Goal: Transaction & Acquisition: Purchase product/service

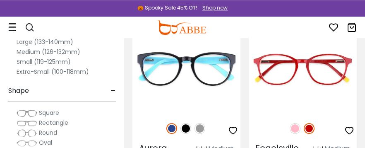
scroll to position [323, 0]
click at [190, 123] on img at bounding box center [185, 128] width 11 height 11
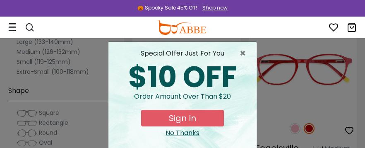
click at [247, 53] on span "×" at bounding box center [245, 53] width 10 height 10
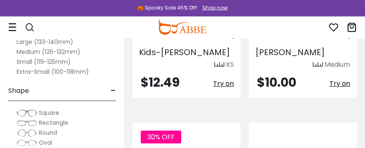
scroll to position [2134, 0]
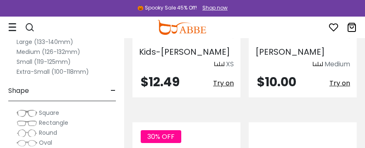
click at [0, 0] on img at bounding box center [0, 0] width 0 height 0
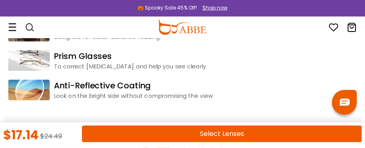
scroll to position [1314, 0]
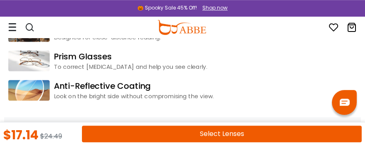
click at [39, 63] on img at bounding box center [28, 61] width 41 height 21
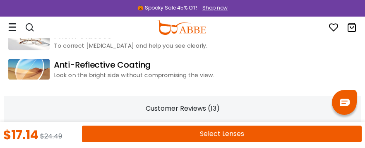
scroll to position [1335, 0]
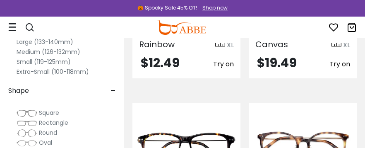
scroll to position [5556, 0]
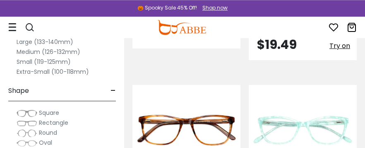
scroll to position [651, 0]
click at [0, 0] on img at bounding box center [0, 0] width 0 height 0
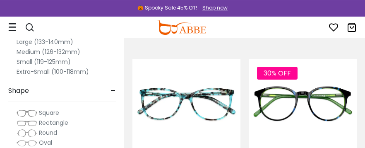
scroll to position [871, 0]
click at [0, 0] on img at bounding box center [0, 0] width 0 height 0
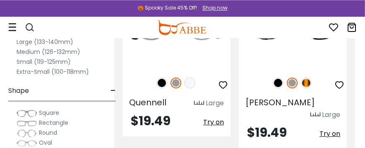
scroll to position [3452, 10]
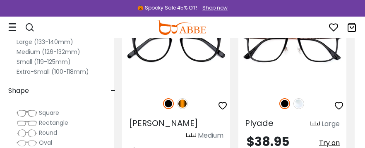
scroll to position [3625, 10]
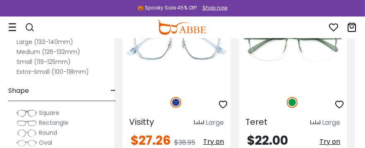
scroll to position [4016, 10]
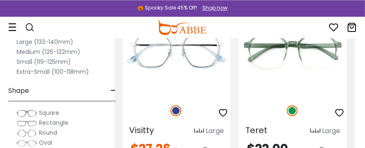
scroll to position [4006, 10]
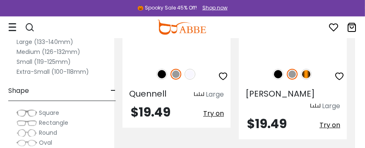
scroll to position [3461, 10]
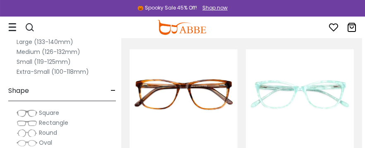
scroll to position [687, 3]
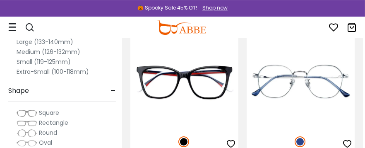
scroll to position [116, 2]
click at [188, 141] on img at bounding box center [183, 141] width 11 height 11
click at [187, 140] on img at bounding box center [183, 141] width 11 height 11
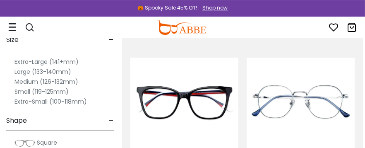
scroll to position [95, 2]
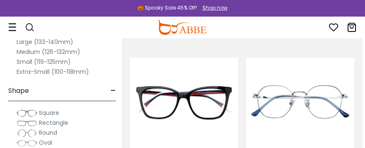
click at [0, 0] on img at bounding box center [0, 0] width 0 height 0
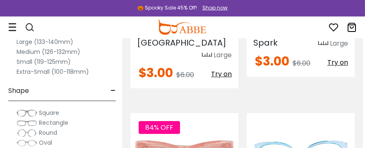
scroll to position [1583, 2]
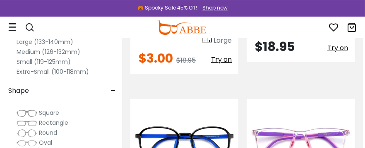
scroll to position [1792, 2]
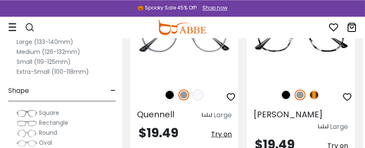
scroll to position [3440, 2]
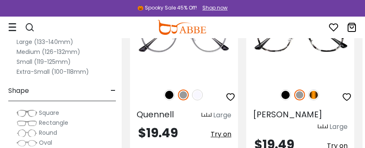
click at [0, 0] on img at bounding box center [0, 0] width 0 height 0
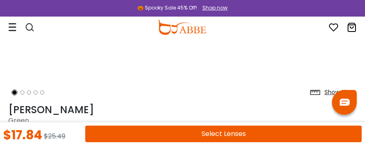
scroll to position [258, 0]
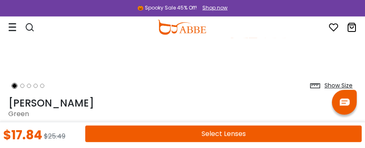
click at [32, 89] on ol at bounding box center [37, 85] width 58 height 15
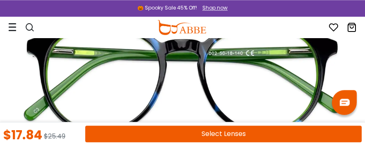
scroll to position [129, 0]
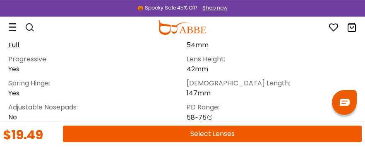
scroll to position [622, 0]
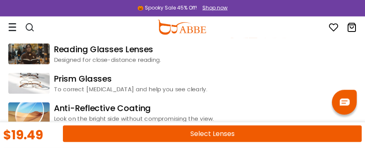
scroll to position [1011, 0]
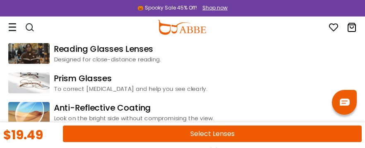
click at [270, 142] on button "Select Lenses" at bounding box center [212, 133] width 299 height 17
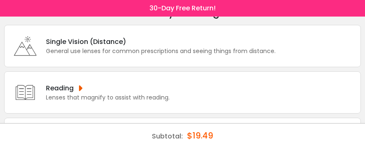
scroll to position [51, 0]
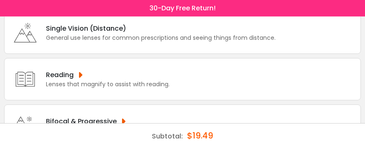
click at [51, 45] on div "Single Vision (Distance) General use lenses for common prescriptions and seeing…" at bounding box center [182, 33] width 357 height 42
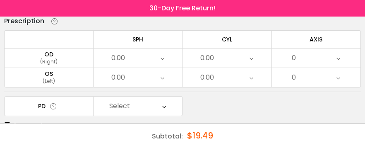
click at [161, 59] on icon at bounding box center [163, 57] width 4 height 19
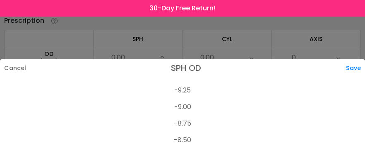
scroll to position [717, 0]
click at [187, 145] on li "-8.50" at bounding box center [182, 137] width 365 height 17
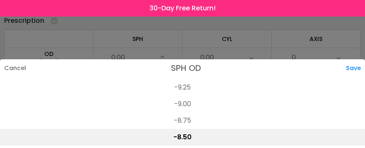
click at [361, 77] on div "Save" at bounding box center [355, 67] width 19 height 17
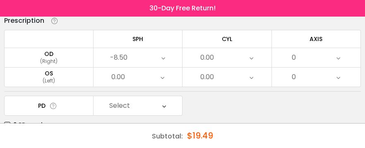
click at [244, 60] on div "0.00" at bounding box center [227, 57] width 89 height 19
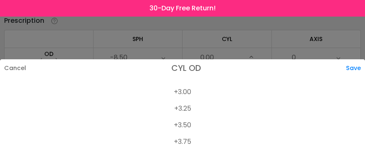
scroll to position [612, 0]
click at [190, 118] on li "+3.25" at bounding box center [182, 109] width 365 height 17
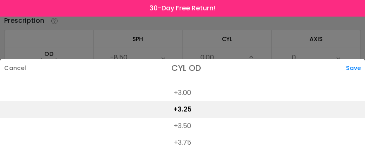
click at [356, 77] on div "Save" at bounding box center [355, 67] width 19 height 17
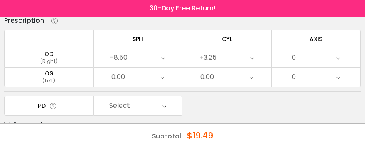
click at [322, 64] on div "0" at bounding box center [316, 57] width 89 height 19
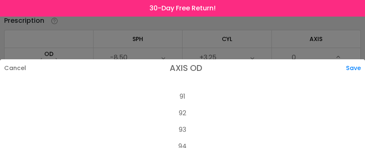
scroll to position [1506, 0]
click at [361, 77] on div "Save" at bounding box center [355, 67] width 19 height 17
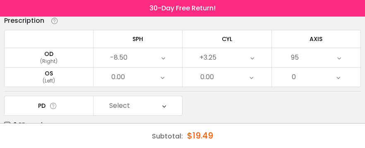
click at [78, 80] on div "(Left)" at bounding box center [49, 80] width 89 height 7
click at [139, 90] on div "Enter your prescription SPH (Sphere) Lens strength needed to correct your visio…" at bounding box center [182, 82] width 357 height 241
click at [157, 82] on div "0.00" at bounding box center [138, 76] width 89 height 19
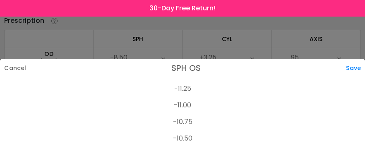
scroll to position [579, 0]
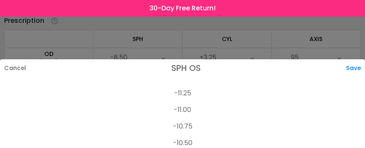
click at [190, 135] on li "-10.75" at bounding box center [182, 126] width 365 height 17
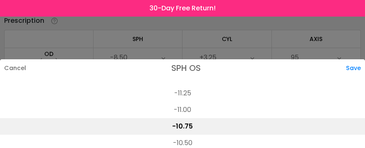
click at [362, 77] on div "Save" at bounding box center [355, 67] width 19 height 17
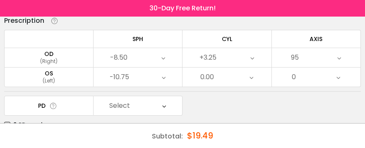
click at [251, 80] on icon at bounding box center [252, 76] width 4 height 19
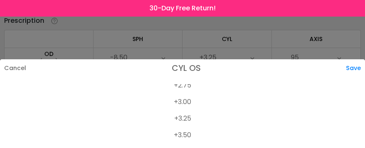
scroll to position [602, 0]
click at [188, 128] on li "+3.25" at bounding box center [182, 120] width 365 height 17
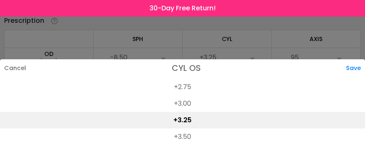
click at [354, 77] on div "Save" at bounding box center [355, 67] width 19 height 17
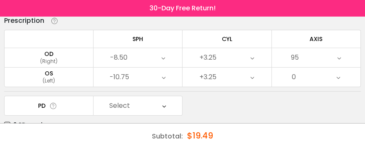
click at [331, 83] on div "0" at bounding box center [316, 76] width 89 height 19
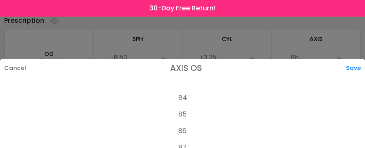
scroll to position [1390, 0]
click at [190, 118] on li "85" at bounding box center [182, 110] width 365 height 17
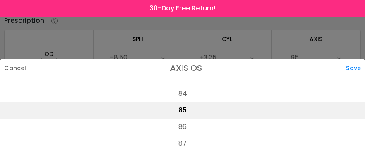
click at [356, 77] on div "Save" at bounding box center [355, 67] width 19 height 17
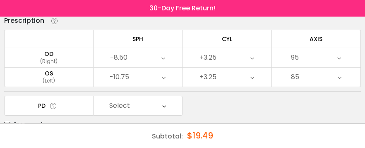
click at [140, 118] on div "PD Select Cancel PD Save 46 47 48 49 50 51 52 53 54 55 56 57 58 59 60 61 62 63 …" at bounding box center [182, 113] width 357 height 34
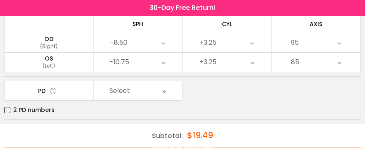
scroll to position [90, 0]
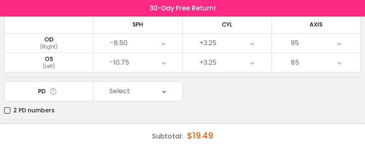
click at [153, 94] on div "Select" at bounding box center [138, 91] width 89 height 19
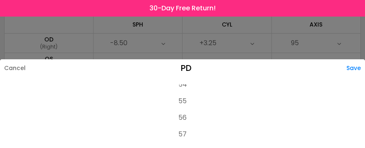
scroll to position [144, 0]
click at [180, 139] on li "57" at bounding box center [182, 131] width 365 height 17
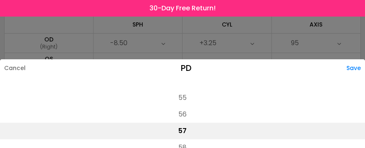
click at [359, 77] on div "Save" at bounding box center [356, 67] width 19 height 17
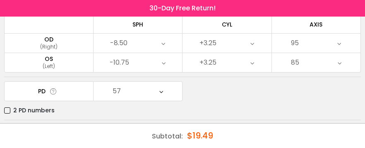
click at [48, 133] on div "More options" at bounding box center [29, 129] width 51 height 10
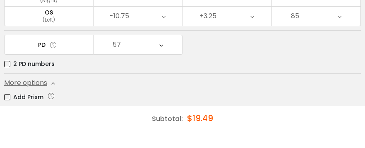
click at [29, 109] on label "Add Prism" at bounding box center [23, 114] width 39 height 10
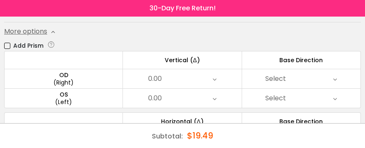
scroll to position [187, 0]
click at [225, 143] on div "0.00" at bounding box center [182, 140] width 118 height 19
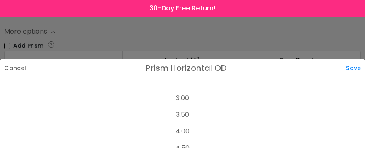
scroll to position [93, 0]
click at [357, 77] on div "Save" at bounding box center [355, 67] width 19 height 17
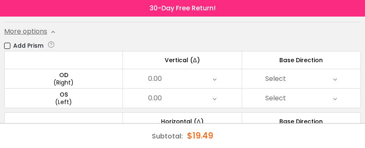
click at [298, 143] on div "Select" at bounding box center [301, 139] width 118 height 19
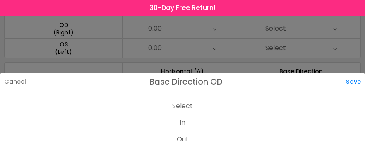
scroll to position [237, 0]
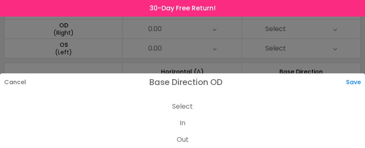
click at [190, 131] on li "In" at bounding box center [182, 123] width 365 height 17
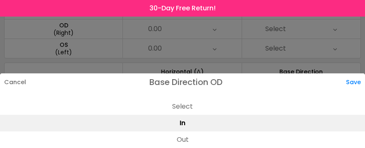
click at [191, 147] on li "Out" at bounding box center [182, 139] width 365 height 17
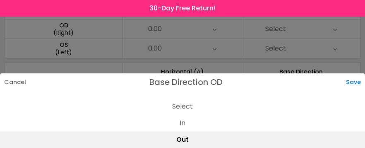
click at [355, 91] on div "Save" at bounding box center [355, 81] width 19 height 17
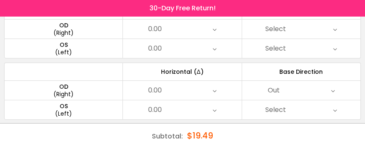
click at [214, 87] on icon at bounding box center [215, 90] width 4 height 19
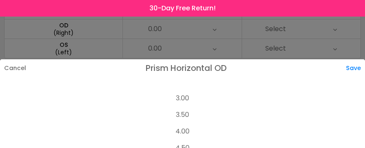
scroll to position [93, 0]
click at [363, 77] on div "Save" at bounding box center [355, 67] width 19 height 17
